Goal: Transaction & Acquisition: Purchase product/service

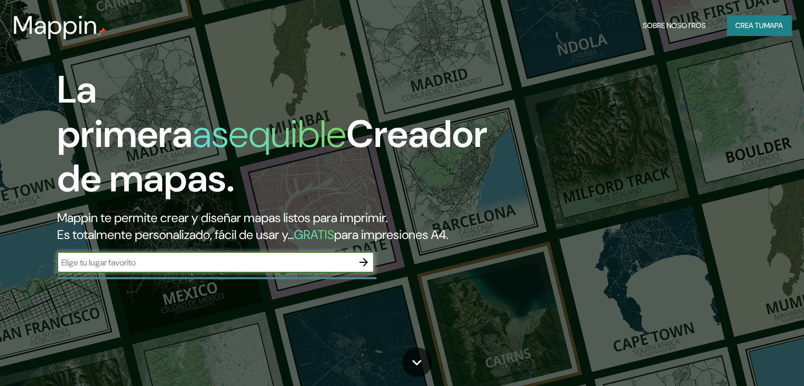
click at [224, 269] on input "text" at bounding box center [205, 262] width 296 height 12
click at [151, 269] on input "text" at bounding box center [205, 262] width 296 height 12
click at [192, 269] on input "concepcion" at bounding box center [205, 262] width 296 height 12
click at [159, 269] on input "concepcion" at bounding box center [205, 262] width 296 height 12
type input "concepcion [GEOGRAPHIC_DATA]"
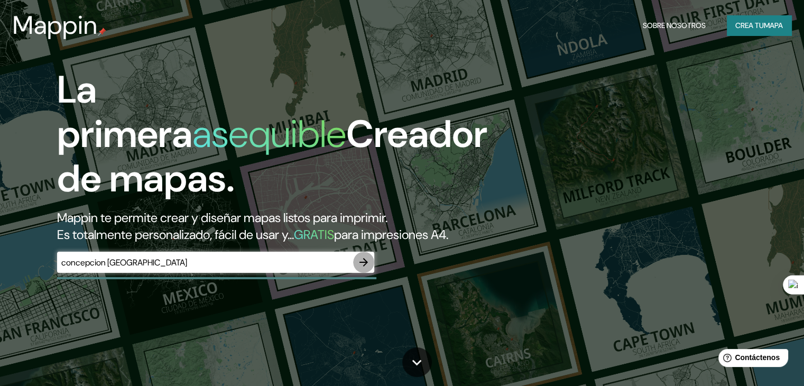
click at [362, 269] on icon "button" at bounding box center [363, 262] width 13 height 13
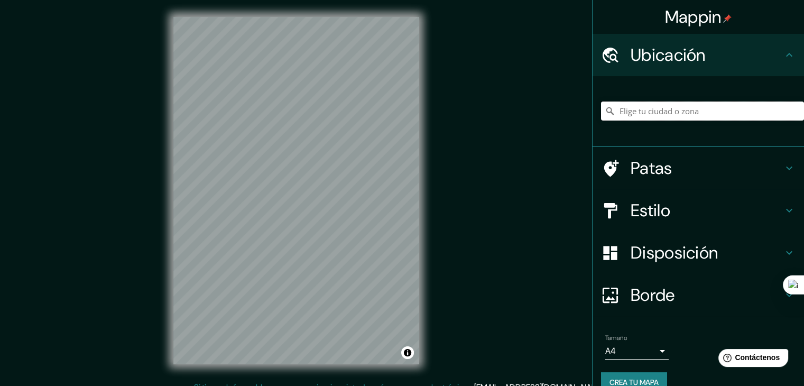
click at [629, 108] on input "Elige tu ciudad o zona" at bounding box center [702, 111] width 203 height 19
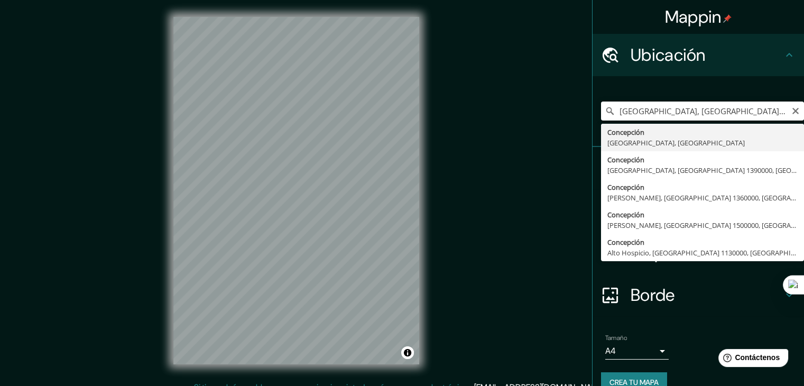
type input "[GEOGRAPHIC_DATA], [GEOGRAPHIC_DATA], [GEOGRAPHIC_DATA]"
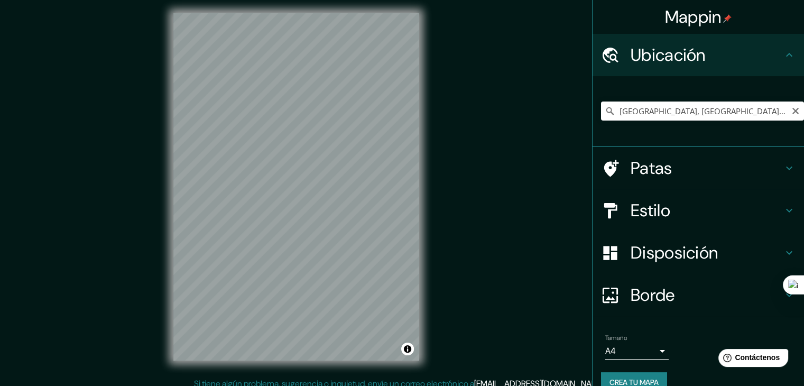
scroll to position [12, 0]
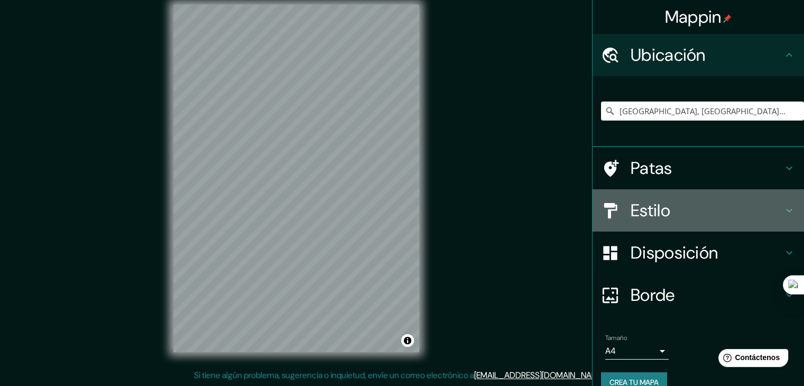
click at [742, 217] on h4 "Estilo" at bounding box center [707, 210] width 152 height 21
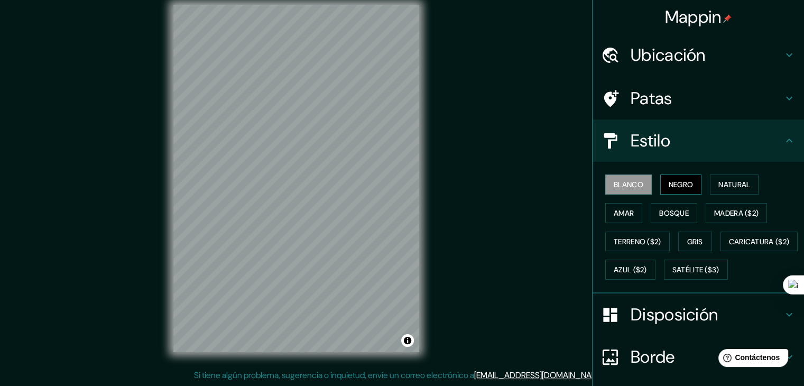
click at [685, 181] on font "Negro" at bounding box center [681, 185] width 25 height 10
click at [739, 183] on font "Natural" at bounding box center [735, 185] width 32 height 10
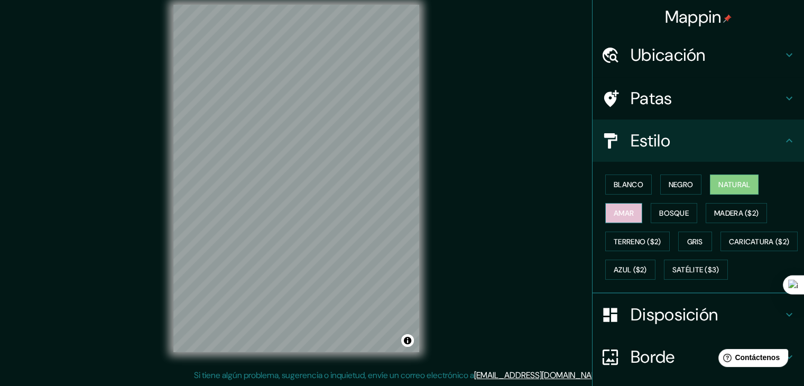
click at [621, 214] on font "Amar" at bounding box center [624, 213] width 20 height 10
click at [676, 211] on font "Bosque" at bounding box center [674, 213] width 30 height 10
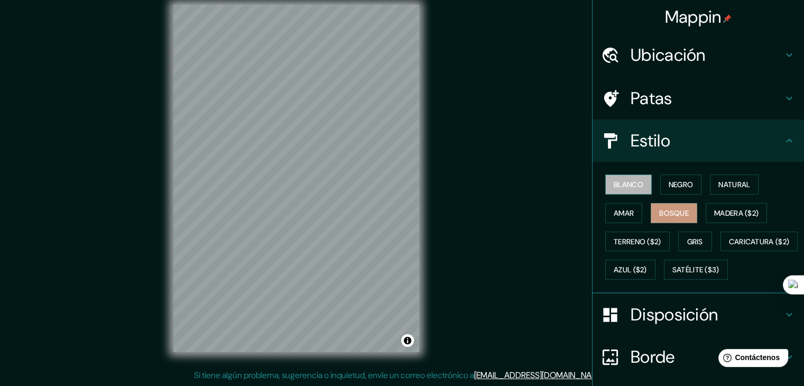
click at [632, 189] on font "Blanco" at bounding box center [629, 185] width 30 height 14
click at [677, 186] on font "Negro" at bounding box center [681, 185] width 25 height 10
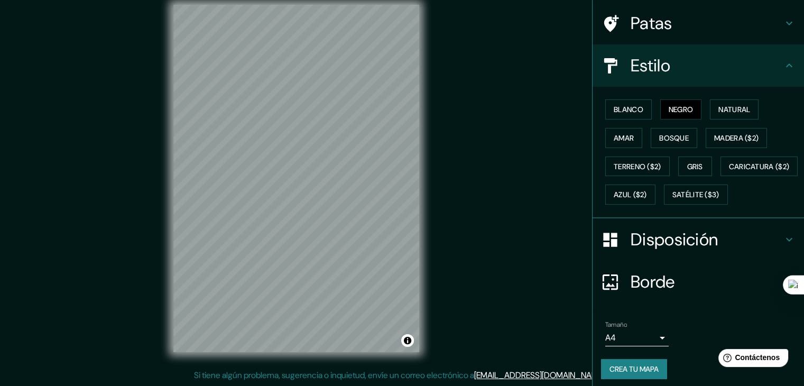
scroll to position [107, 0]
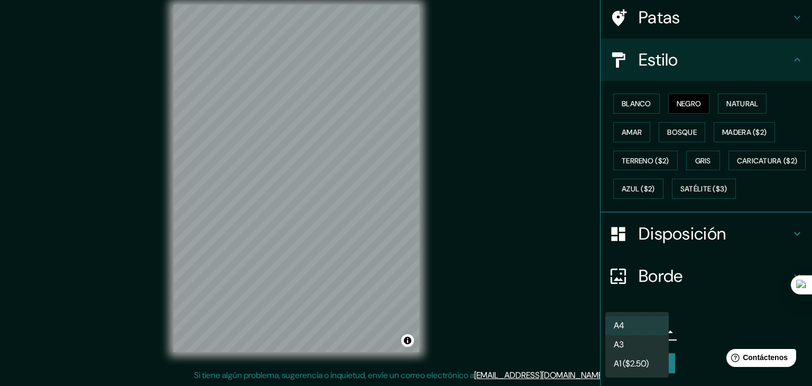
click at [653, 333] on body "Mappin Ubicación Concepción, [GEOGRAPHIC_DATA], [GEOGRAPHIC_DATA] Patas Estilo …" at bounding box center [406, 181] width 812 height 386
click at [646, 350] on li "A3" at bounding box center [636, 346] width 63 height 20
type input "a4"
click at [654, 330] on body "Mappin Ubicación Concepción, [GEOGRAPHIC_DATA], [GEOGRAPHIC_DATA] Patas Estilo …" at bounding box center [406, 181] width 812 height 386
click at [687, 321] on div at bounding box center [406, 193] width 812 height 386
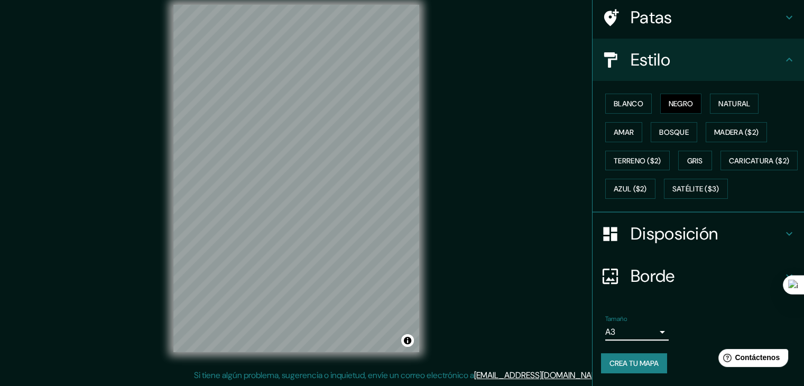
click at [633, 362] on font "Crea tu mapa" at bounding box center [634, 363] width 49 height 10
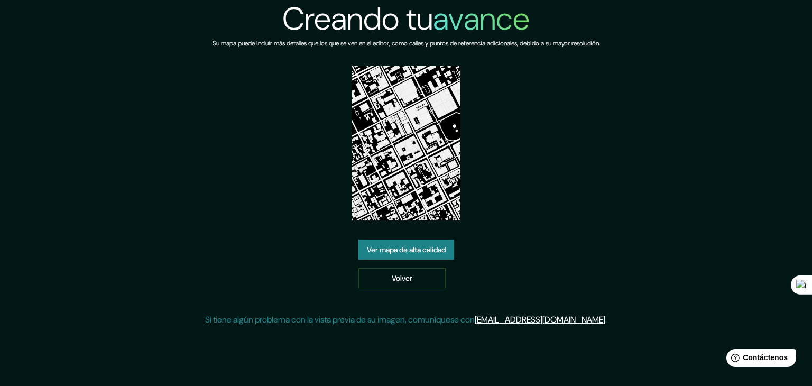
click at [409, 245] on font "Ver mapa de alta calidad" at bounding box center [406, 250] width 79 height 10
